Goal: Navigation & Orientation: Find specific page/section

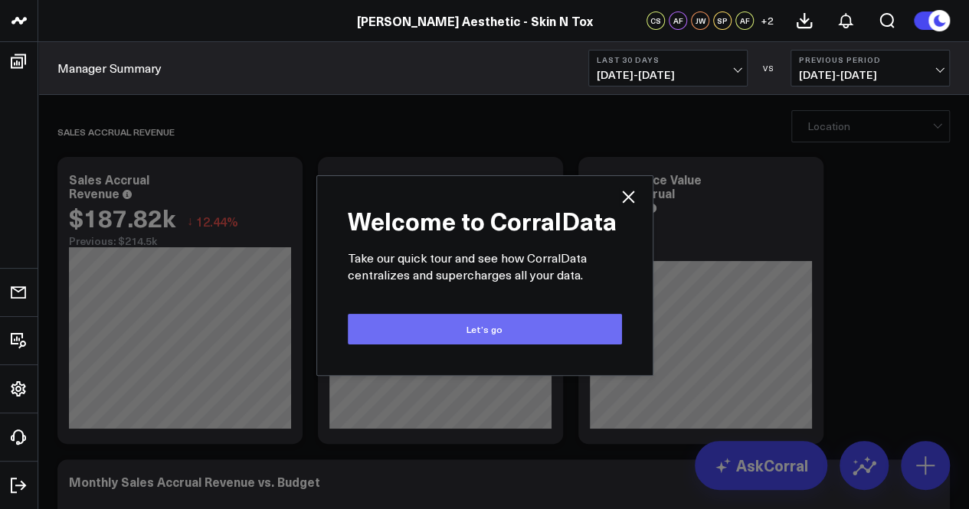
click at [466, 325] on button "Let’s go" at bounding box center [485, 329] width 274 height 31
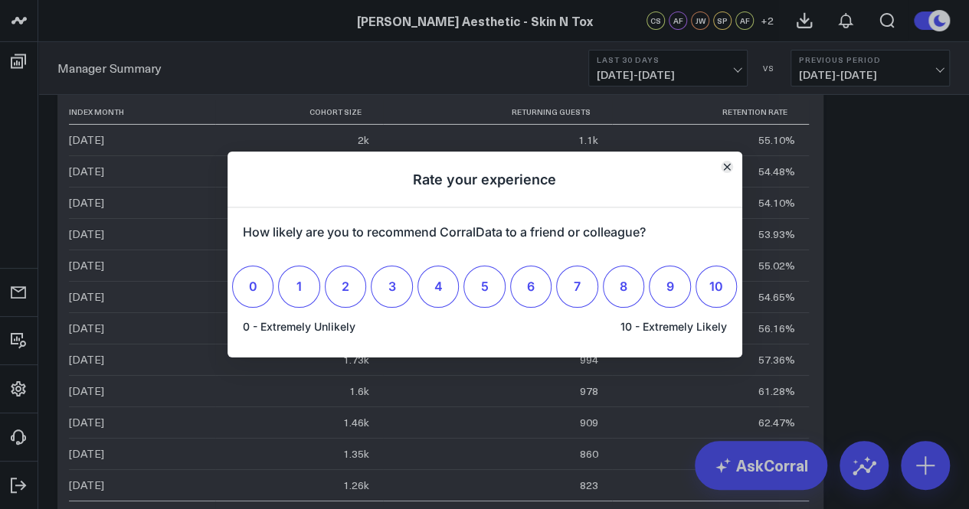
click at [727, 167] on icon "Close" at bounding box center [726, 167] width 6 height 6
